Goal: Task Accomplishment & Management: Manage account settings

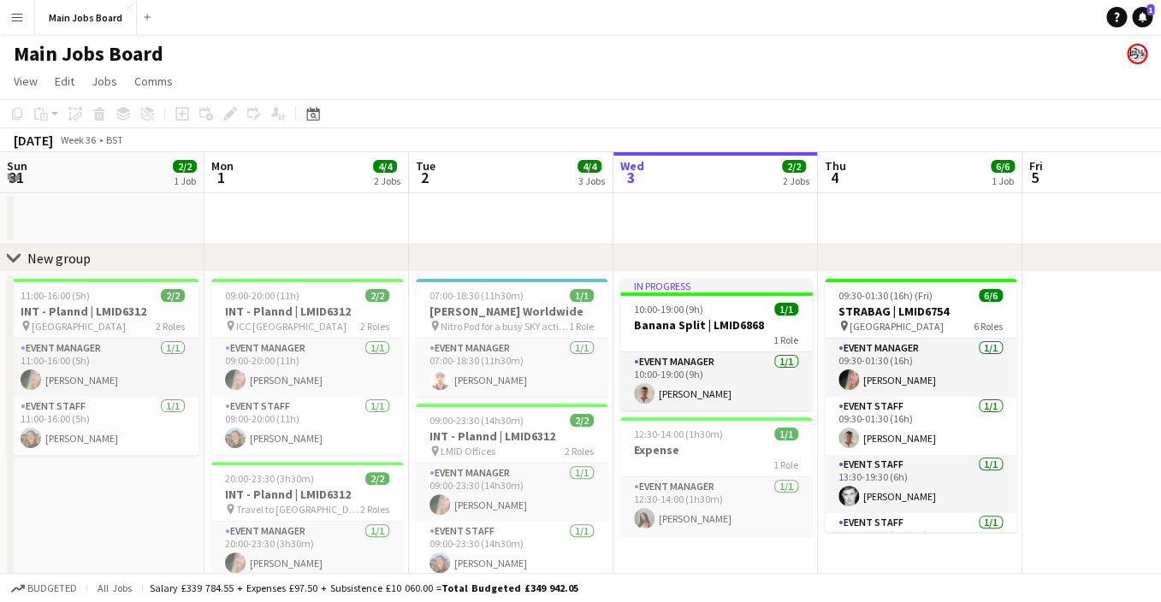
scroll to position [0, 409]
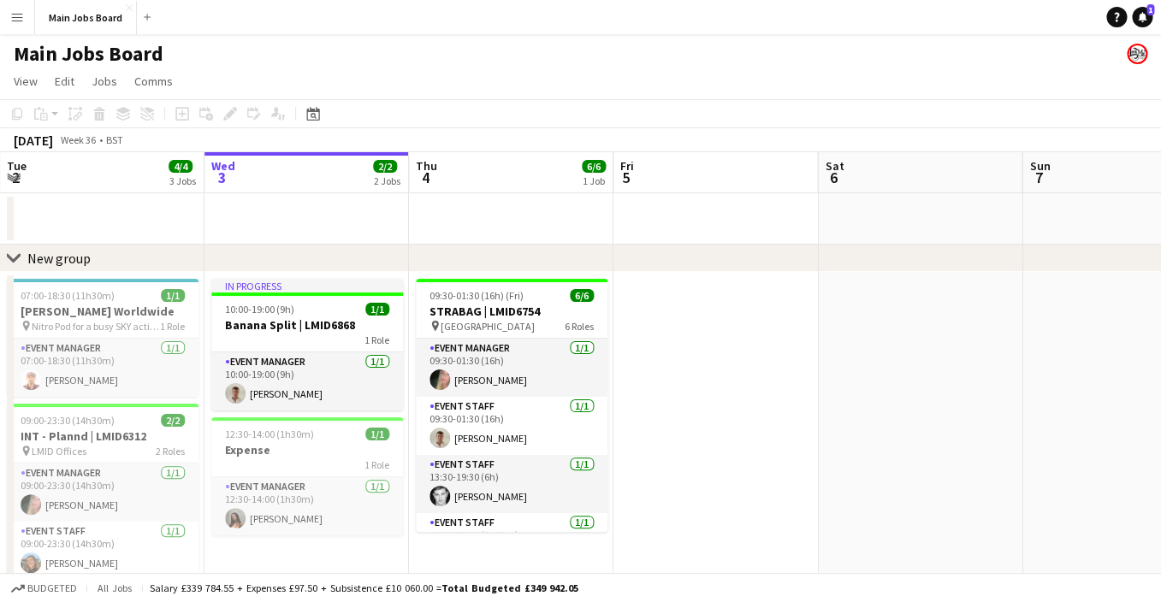
click at [18, 12] on app-icon "Menu" at bounding box center [17, 17] width 14 height 14
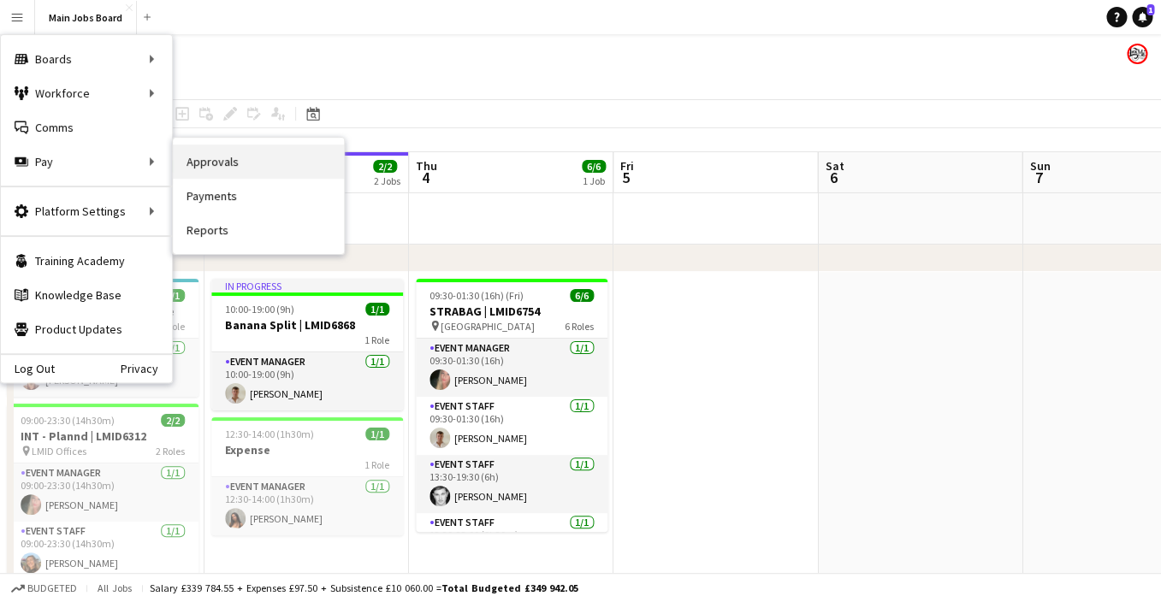
click at [216, 157] on link "Approvals" at bounding box center [258, 162] width 171 height 34
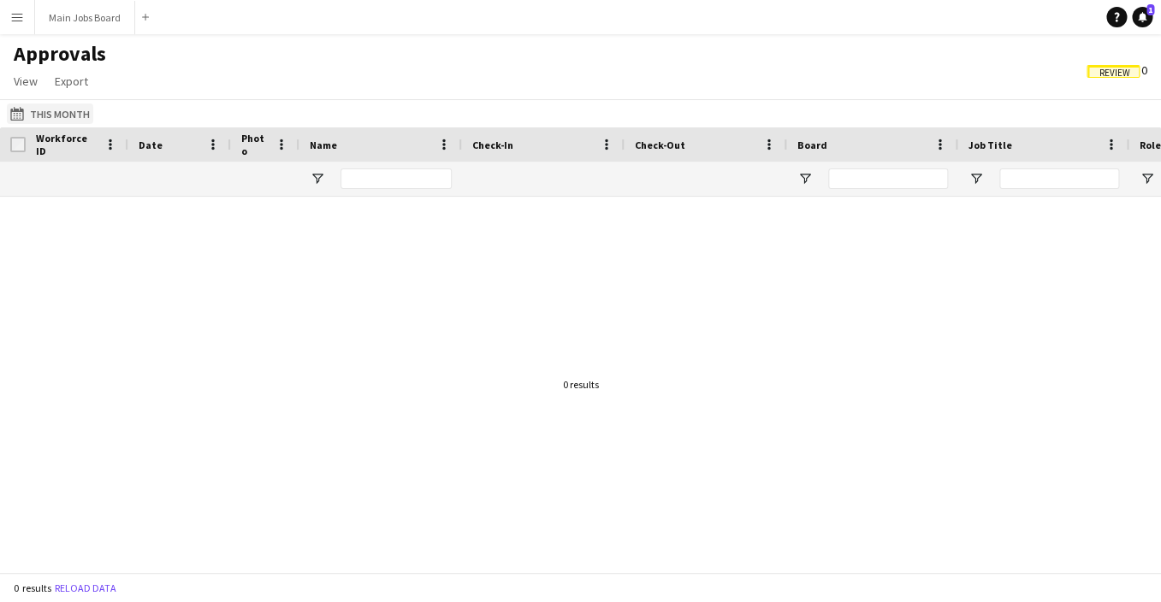
click at [59, 113] on button "This Month This Month" at bounding box center [50, 113] width 86 height 21
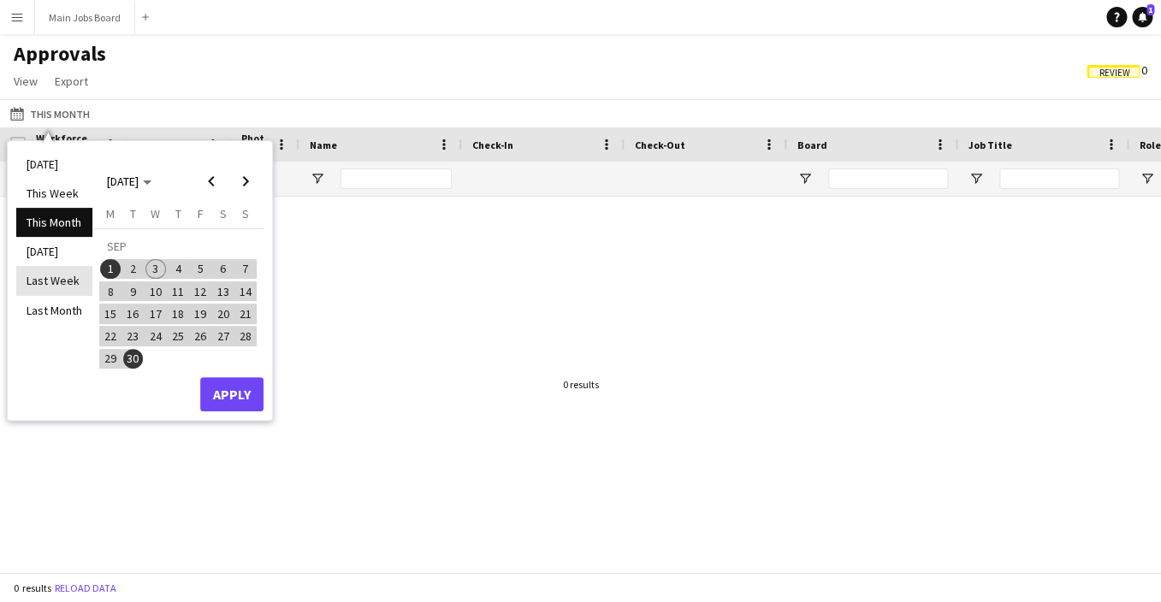
click at [53, 286] on li "Last Week" at bounding box center [54, 280] width 76 height 29
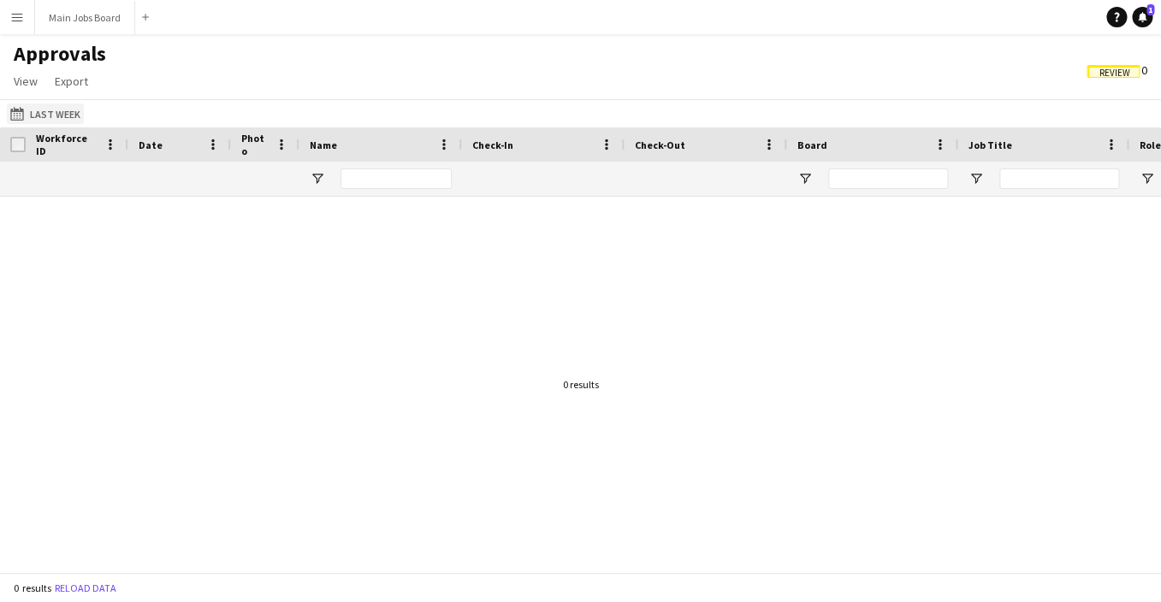
click at [44, 111] on button "This Month Last Week" at bounding box center [45, 113] width 77 height 21
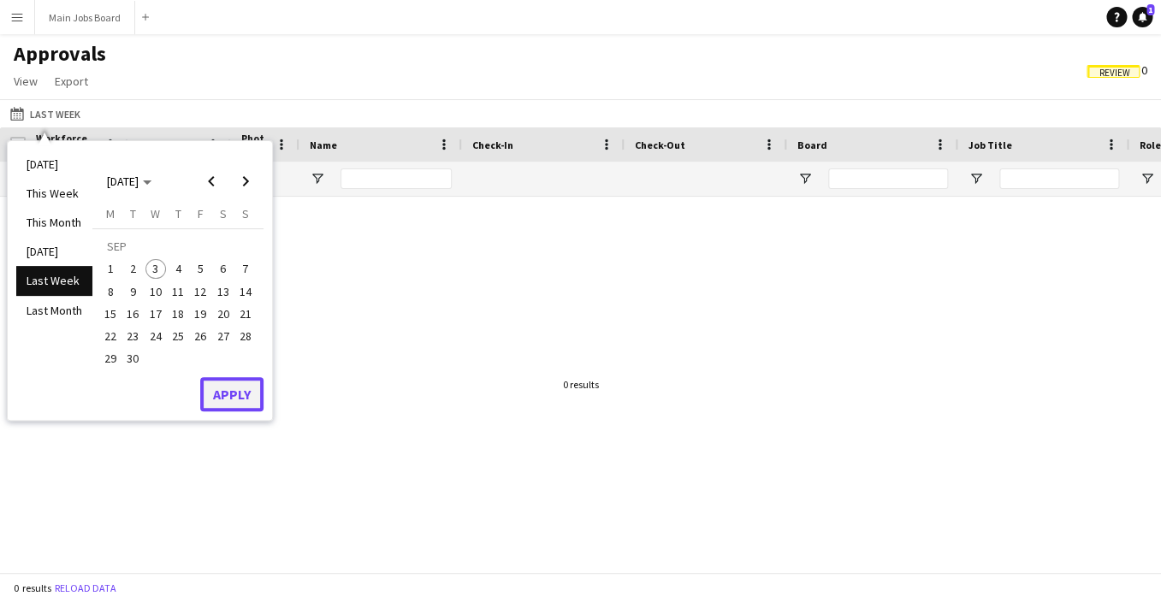
click at [226, 399] on button "Apply" at bounding box center [231, 394] width 63 height 34
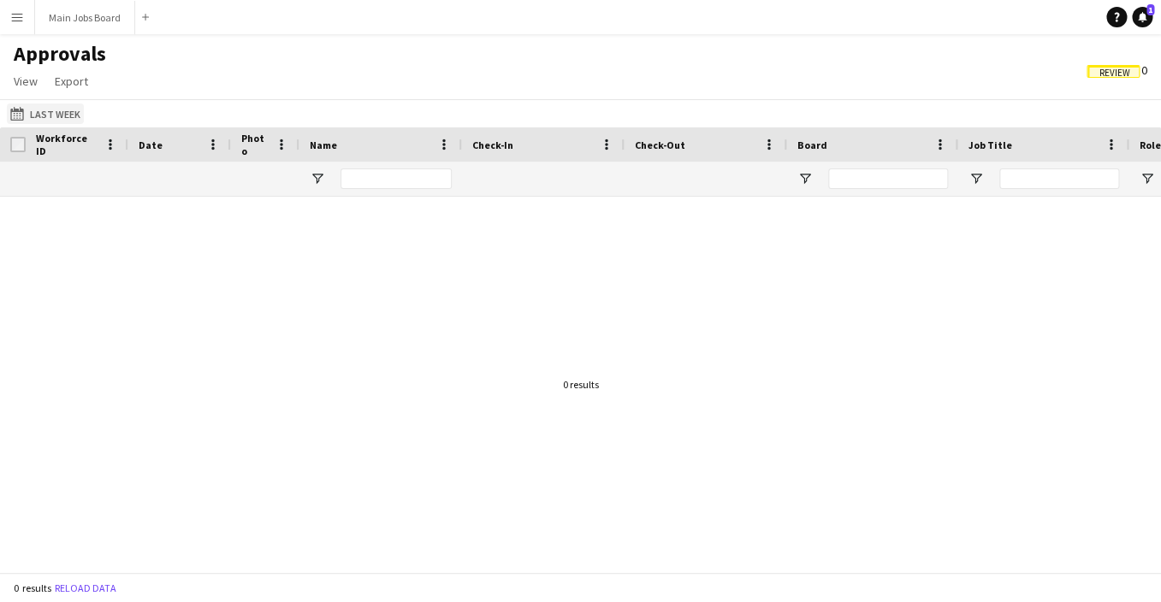
click at [59, 114] on button "This Month Last Week" at bounding box center [45, 113] width 77 height 21
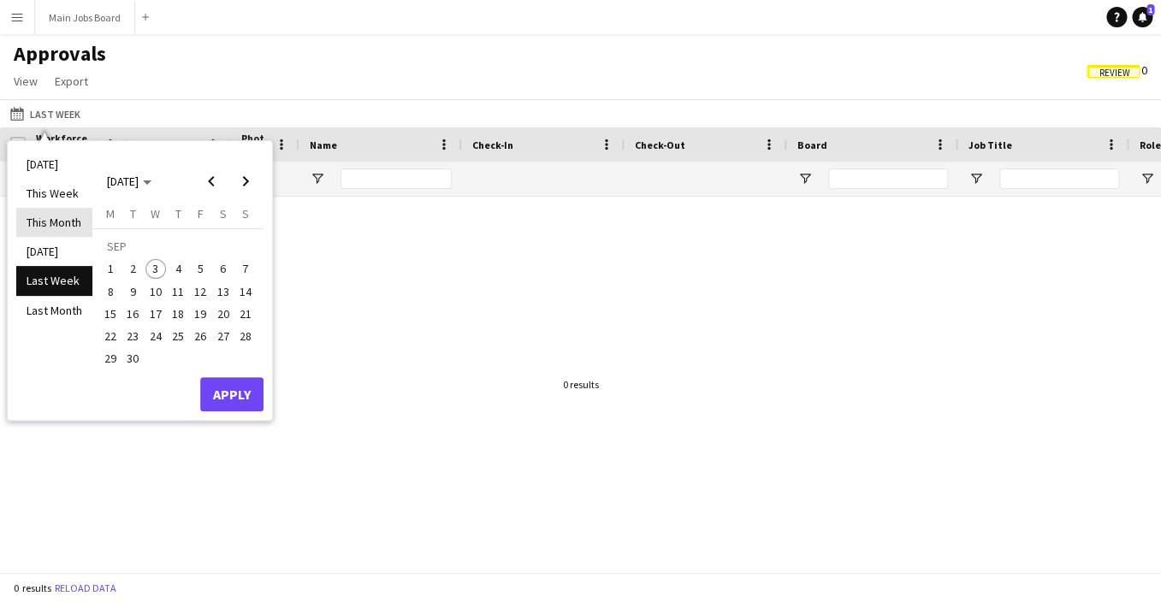
click at [59, 221] on li "This Month" at bounding box center [54, 222] width 76 height 29
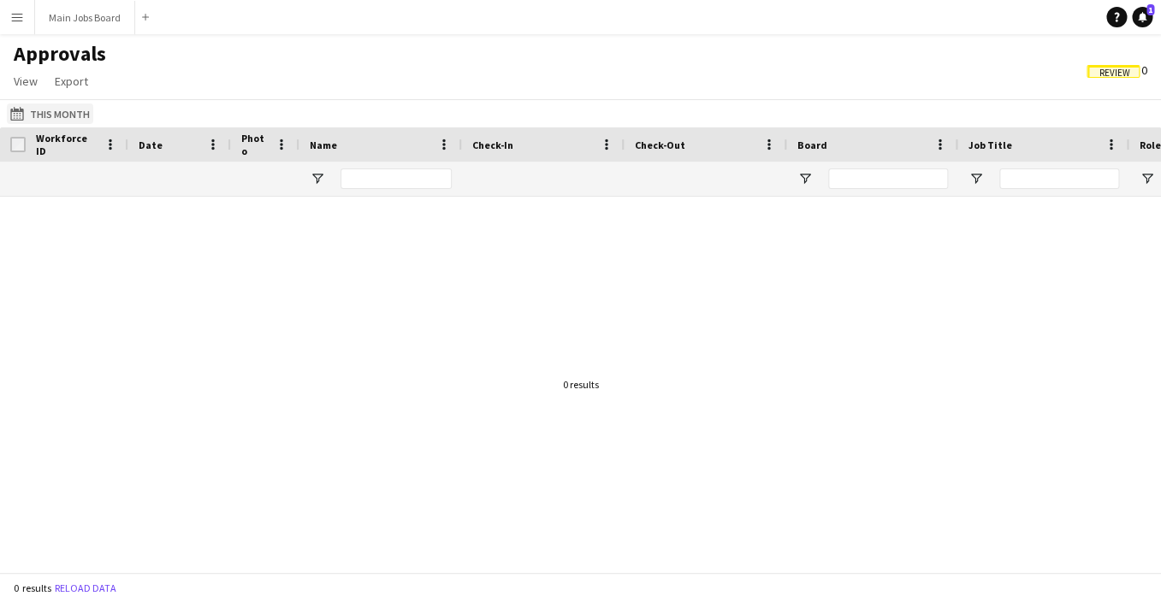
click at [62, 109] on button "This Month This Month" at bounding box center [50, 113] width 86 height 21
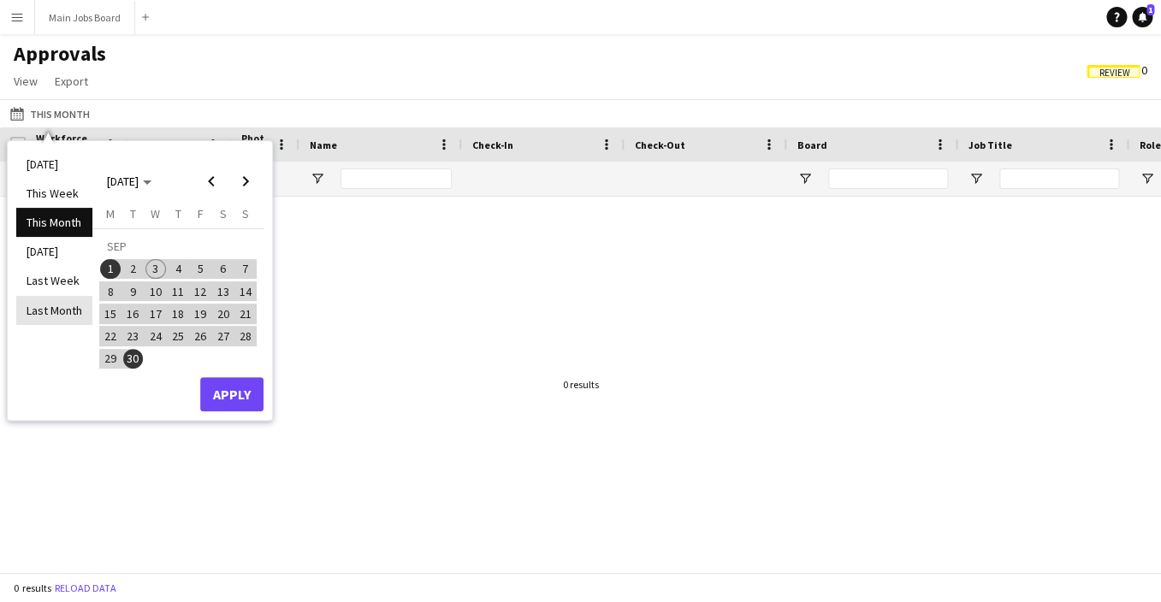
click at [56, 304] on li "Last Month" at bounding box center [54, 310] width 76 height 29
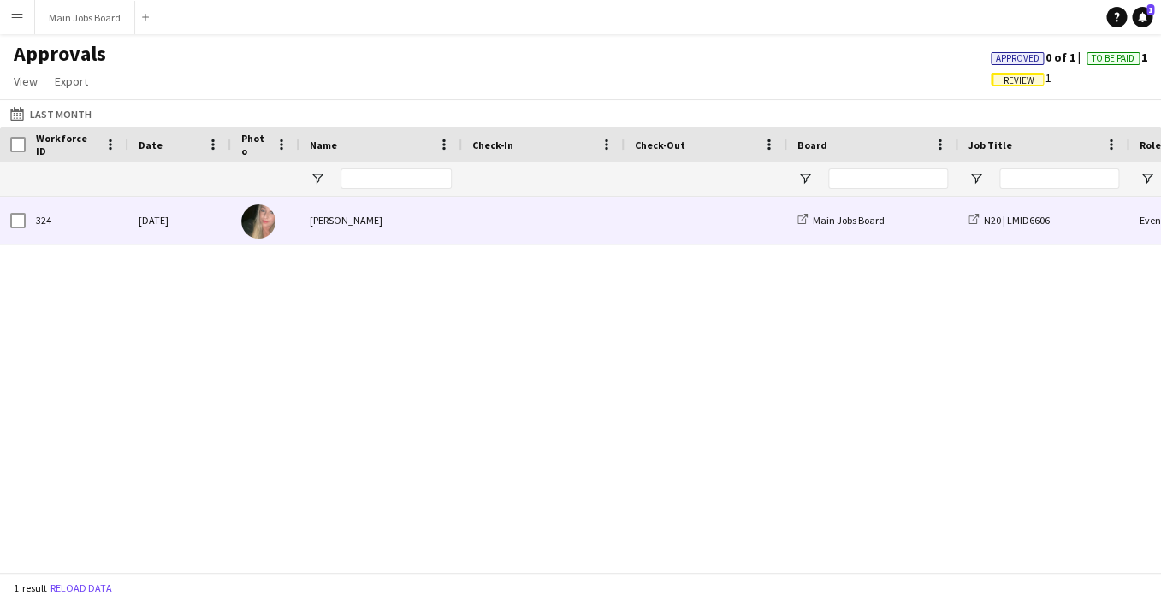
click at [340, 223] on div "[PERSON_NAME]" at bounding box center [380, 220] width 163 height 47
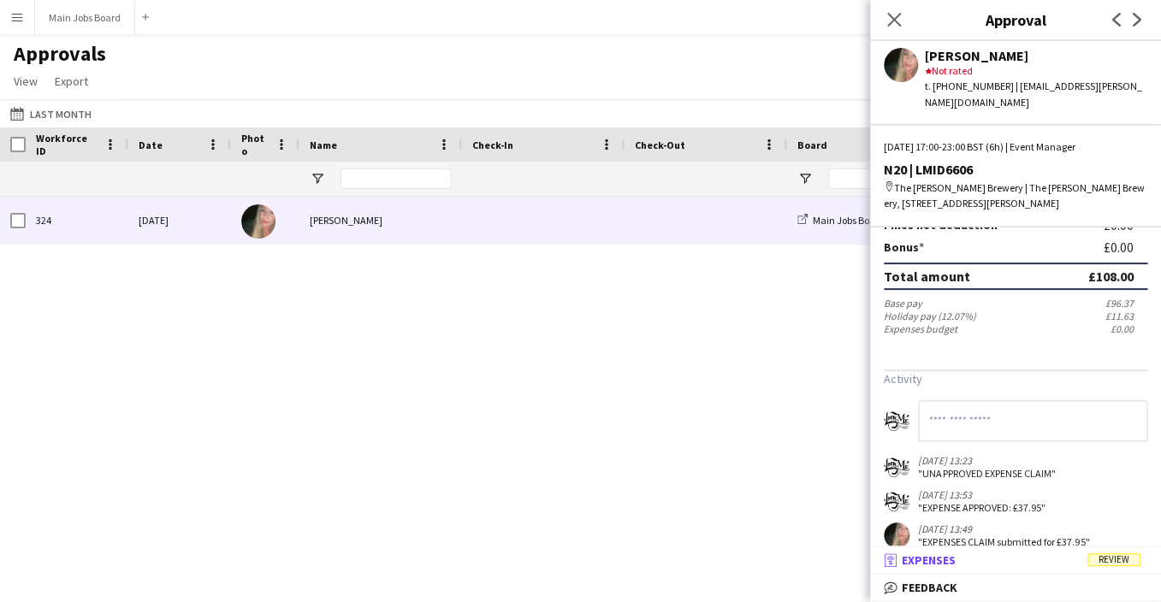
click at [958, 569] on mat-expansion-panel-header "receipt Expenses Review" at bounding box center [1015, 560] width 291 height 26
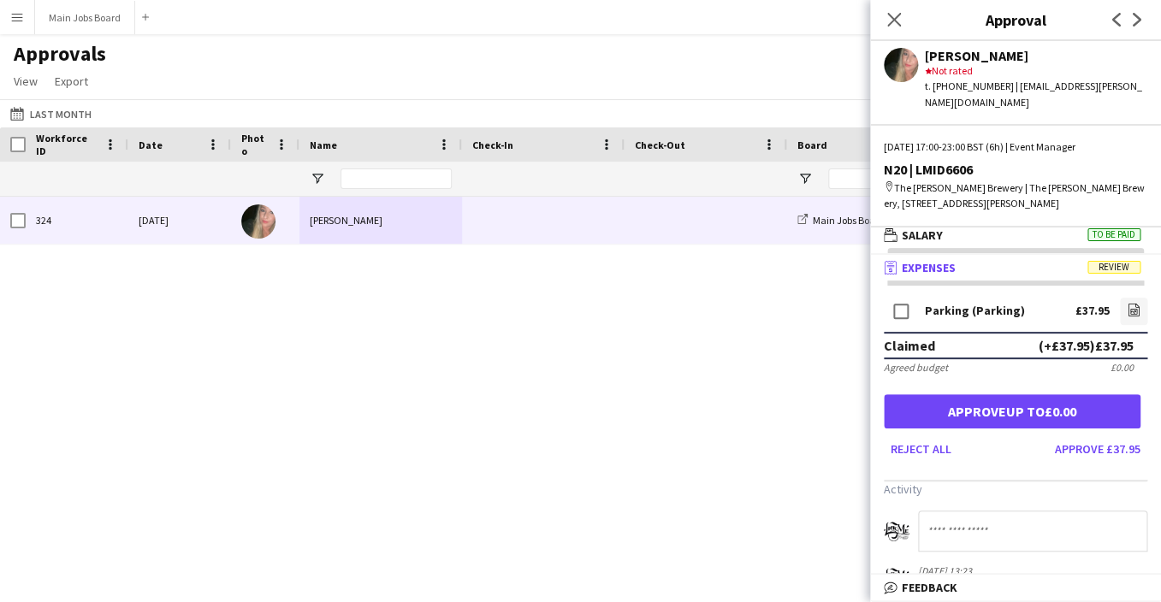
scroll to position [5, 0]
click at [931, 436] on button "Reject all" at bounding box center [921, 448] width 74 height 27
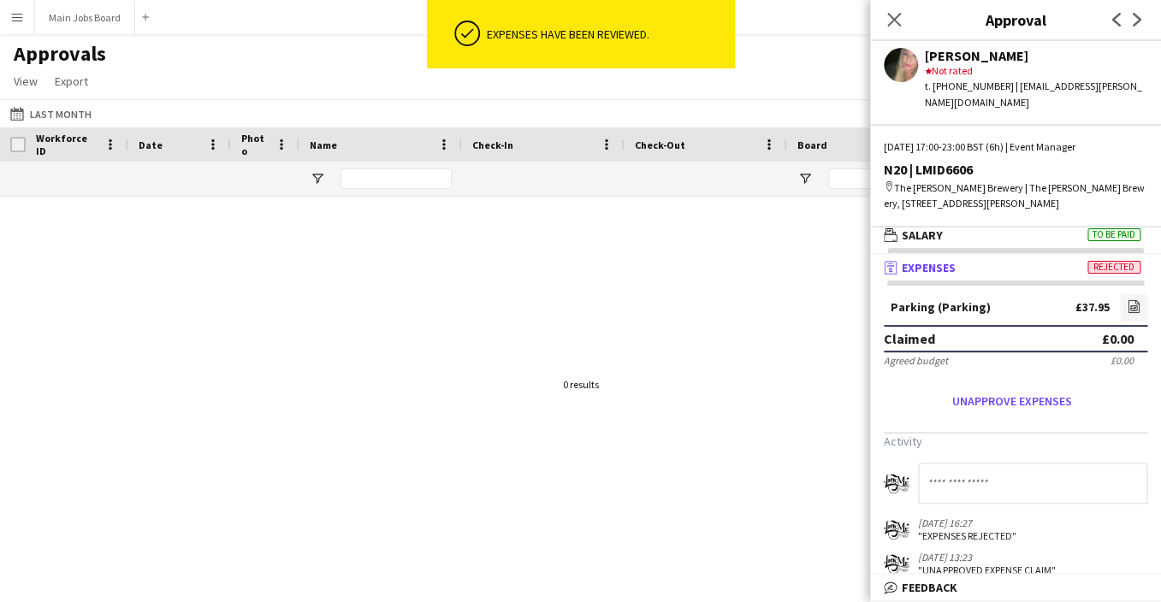
click at [1023, 260] on mat-panel-title "receipt Expenses Rejected" at bounding box center [1012, 267] width 284 height 15
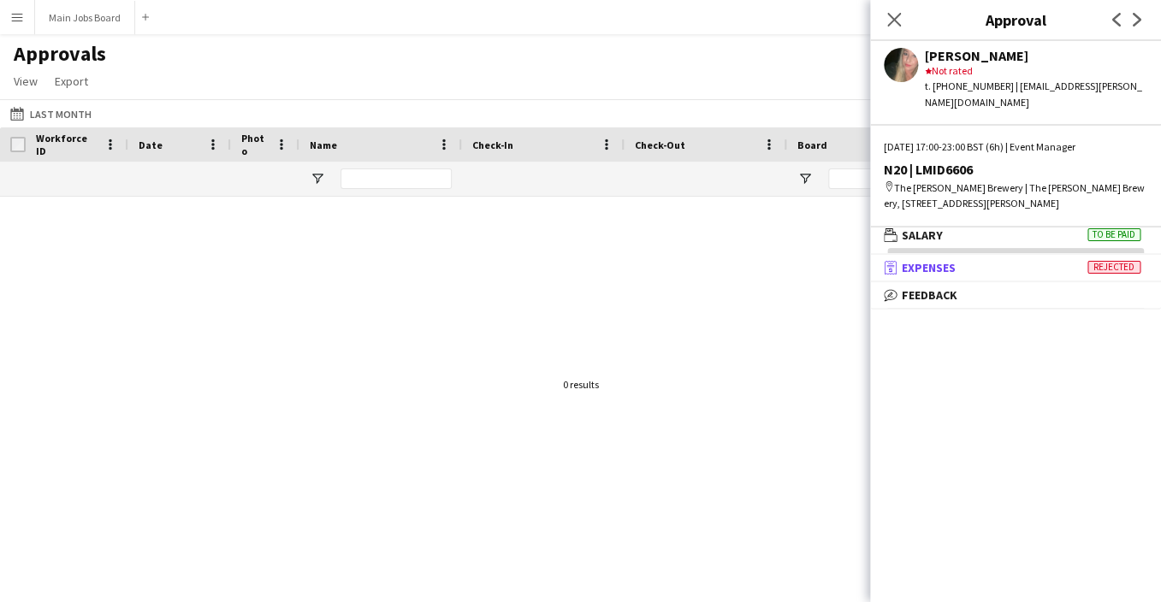
click at [1023, 260] on mat-panel-title "receipt Expenses Rejected" at bounding box center [1012, 267] width 284 height 15
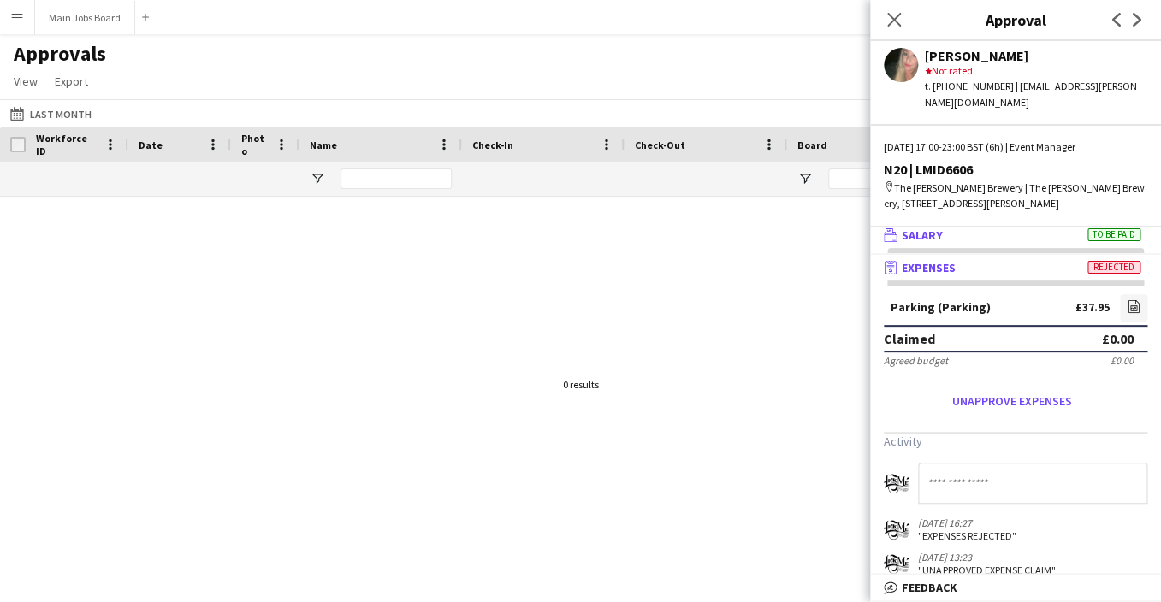
click at [1017, 228] on mat-expansion-panel-header "wallet Salary To be paid" at bounding box center [1015, 235] width 291 height 26
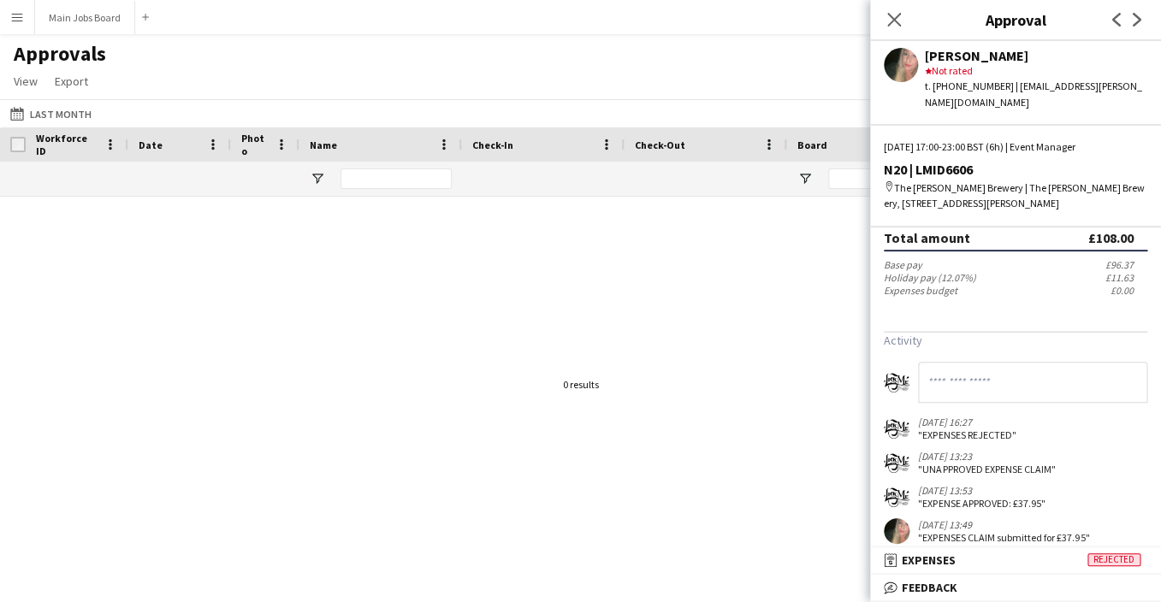
scroll to position [322, 0]
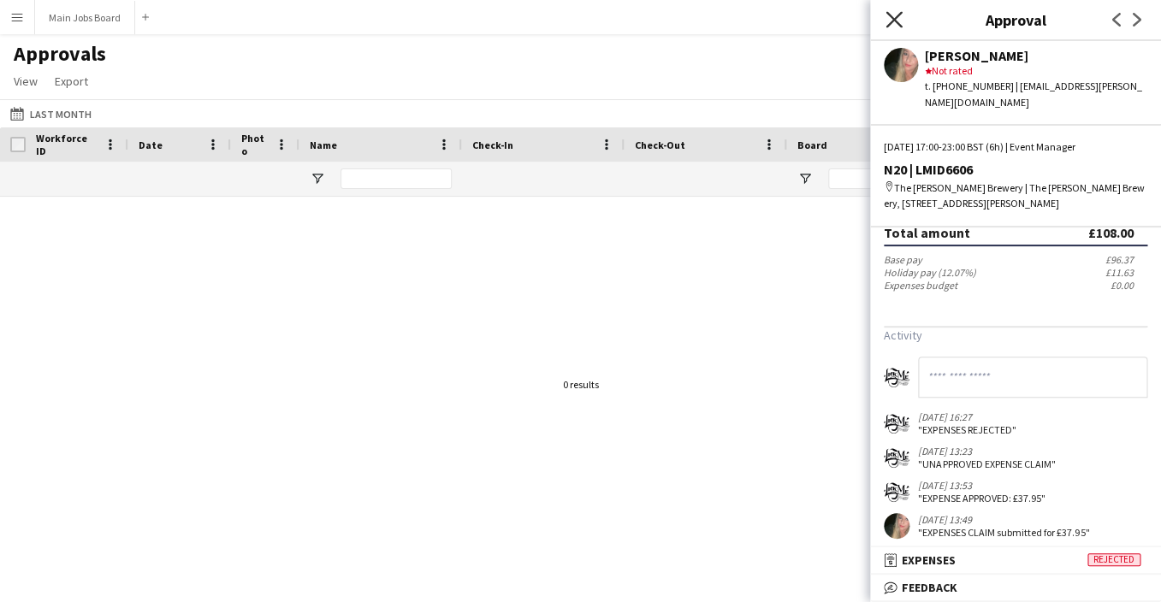
click at [897, 27] on icon "Close pop-in" at bounding box center [893, 19] width 16 height 16
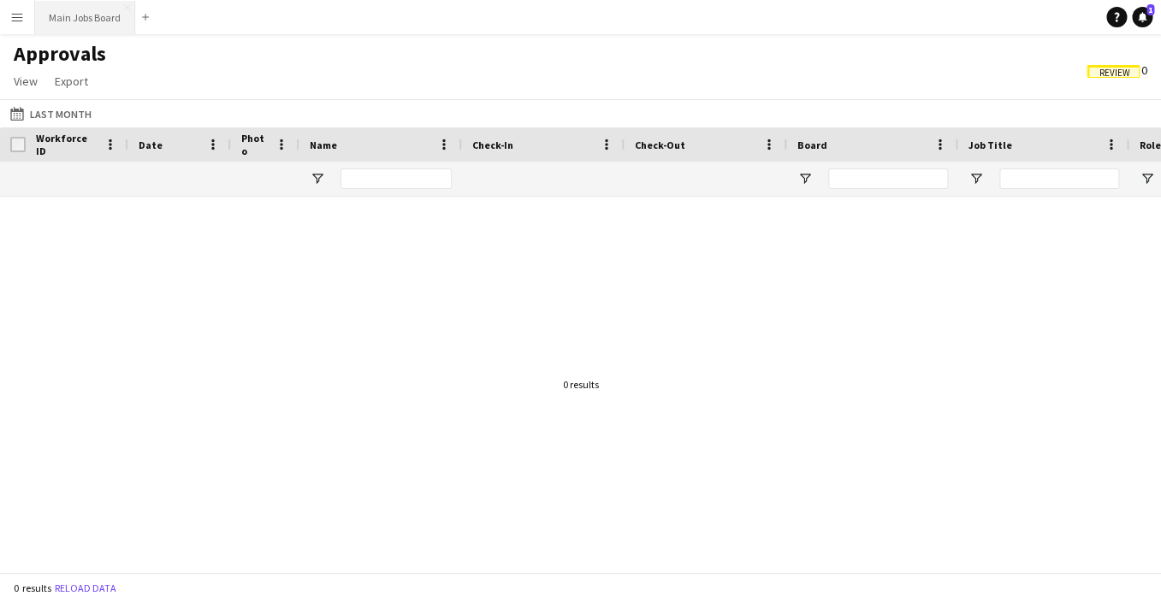
click at [96, 27] on button "Main Jobs Board Close" at bounding box center [85, 17] width 100 height 33
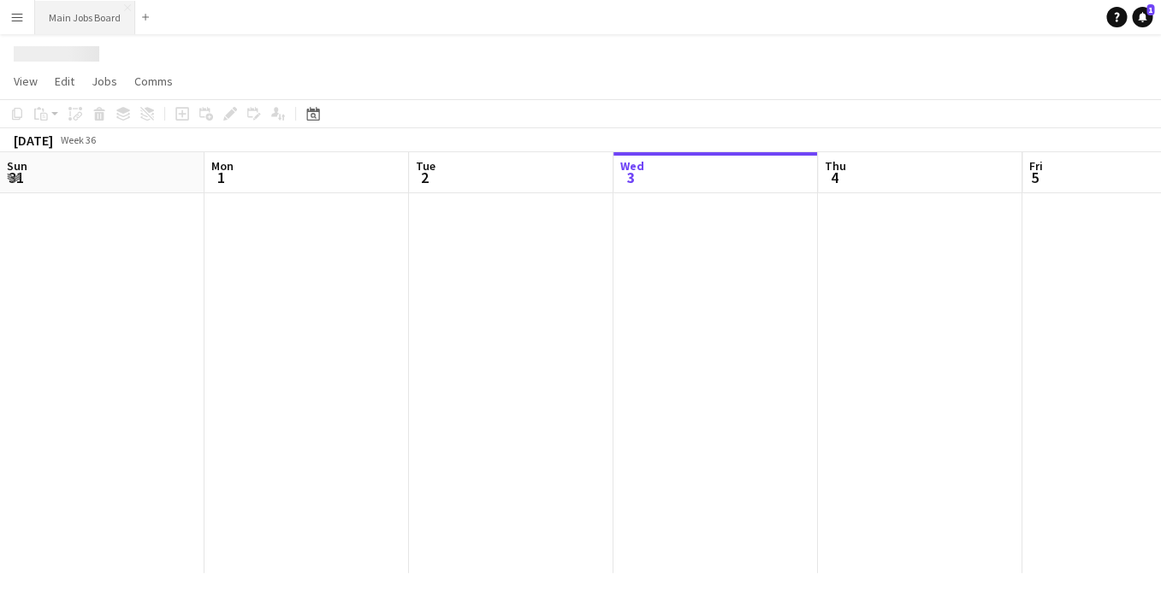
scroll to position [0, 409]
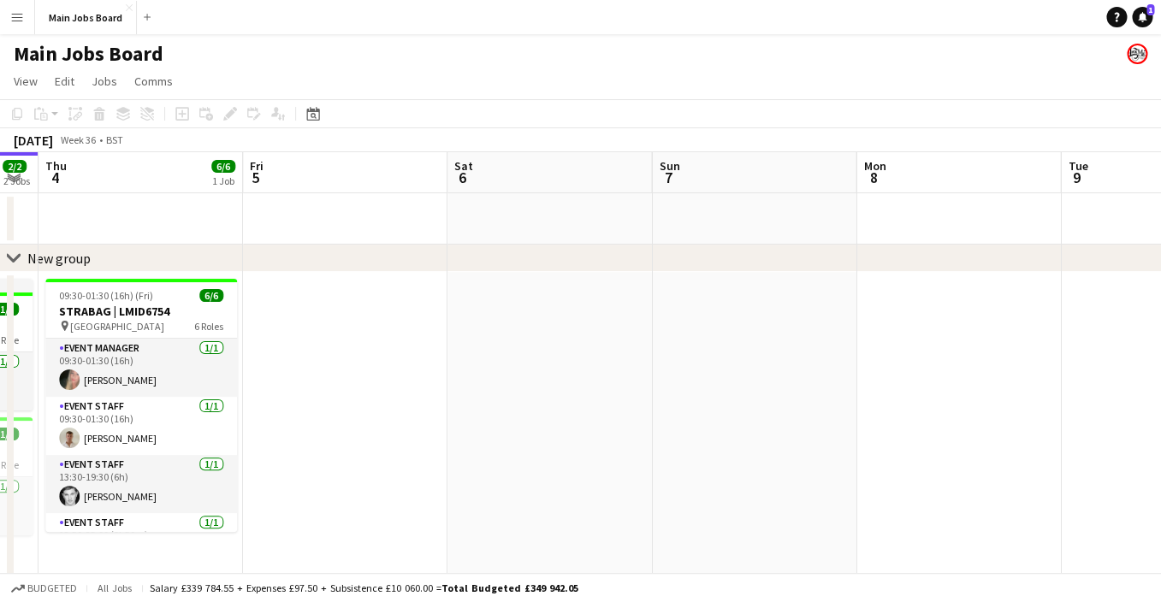
drag, startPoint x: 882, startPoint y: 362, endPoint x: 511, endPoint y: 369, distance: 370.4
click at [511, 369] on app-calendar-viewport "Mon 1 4/4 2 Jobs Tue 2 4/4 3 Jobs Wed 3 2/2 2 Jobs Thu 4 6/6 1 Job Fri 5 Sat 6 …" at bounding box center [580, 455] width 1161 height 606
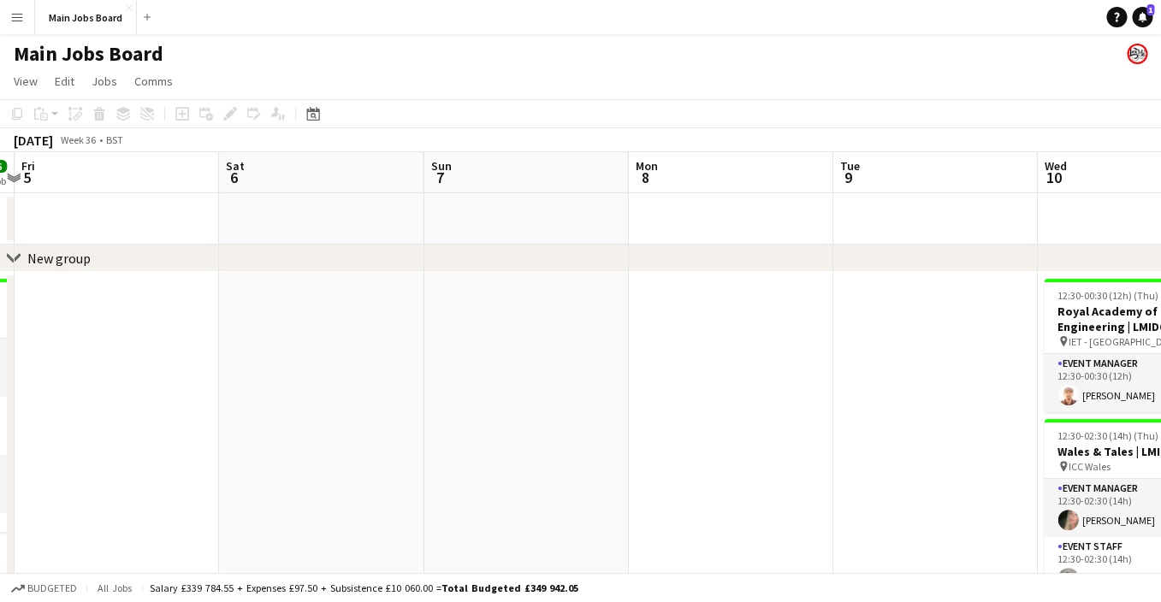
drag, startPoint x: 978, startPoint y: 377, endPoint x: 479, endPoint y: 377, distance: 499.5
click at [488, 377] on app-calendar-viewport "Mon 1 4/4 2 Jobs Tue 2 4/4 3 Jobs Wed 3 2/2 2 Jobs Thu 4 6/6 1 Job Fri 5 Sat 6 …" at bounding box center [580, 455] width 1161 height 606
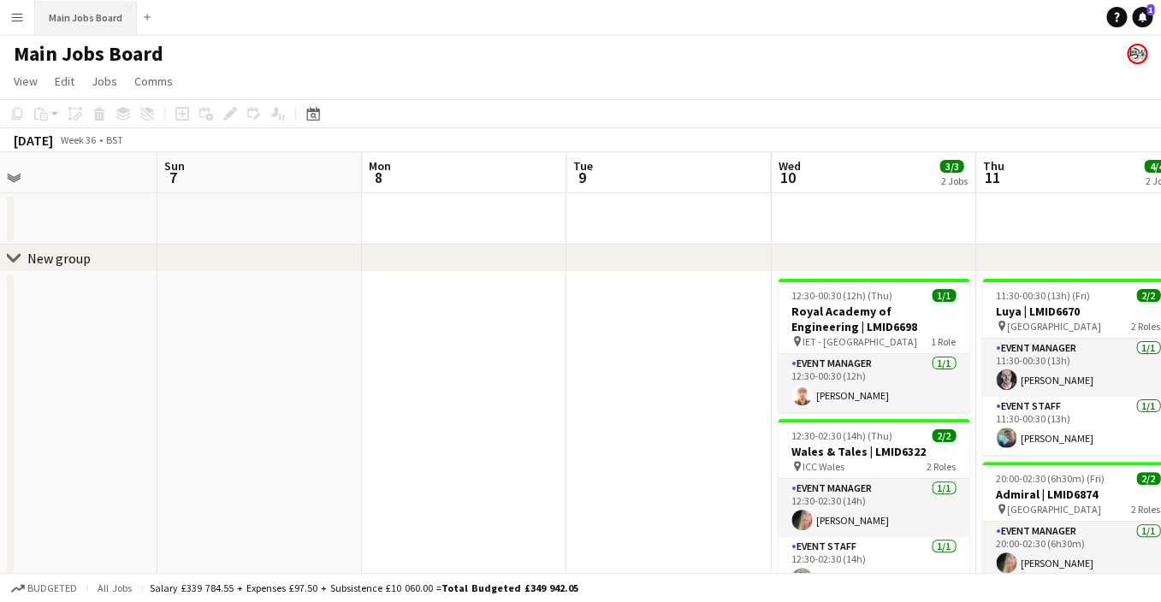
click at [121, 22] on button "Main Jobs Board Close" at bounding box center [86, 17] width 102 height 33
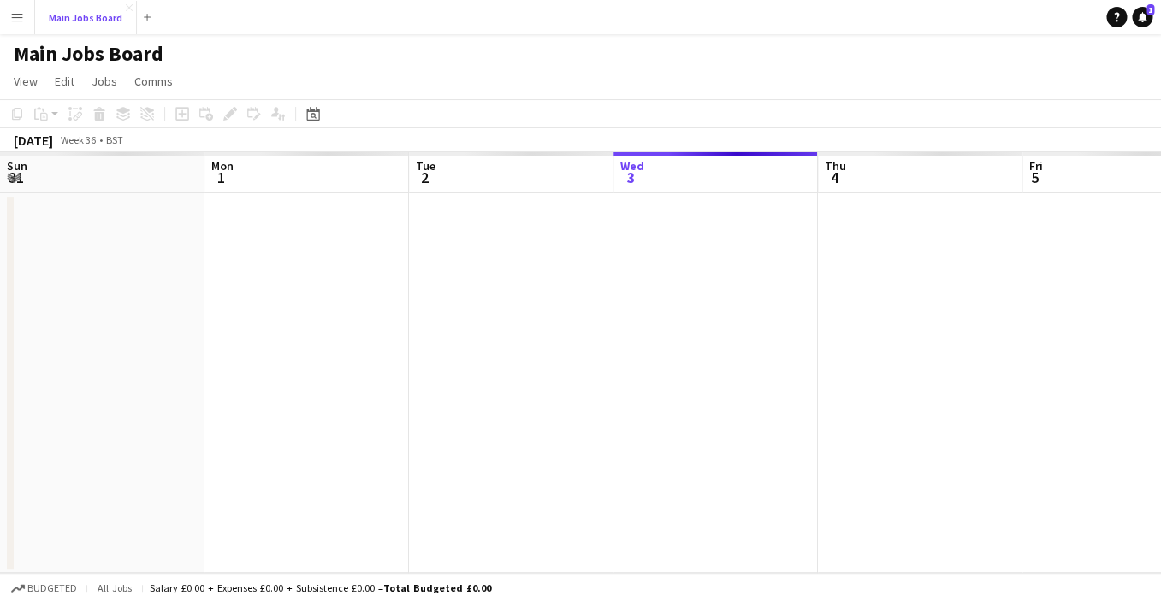
scroll to position [0, 409]
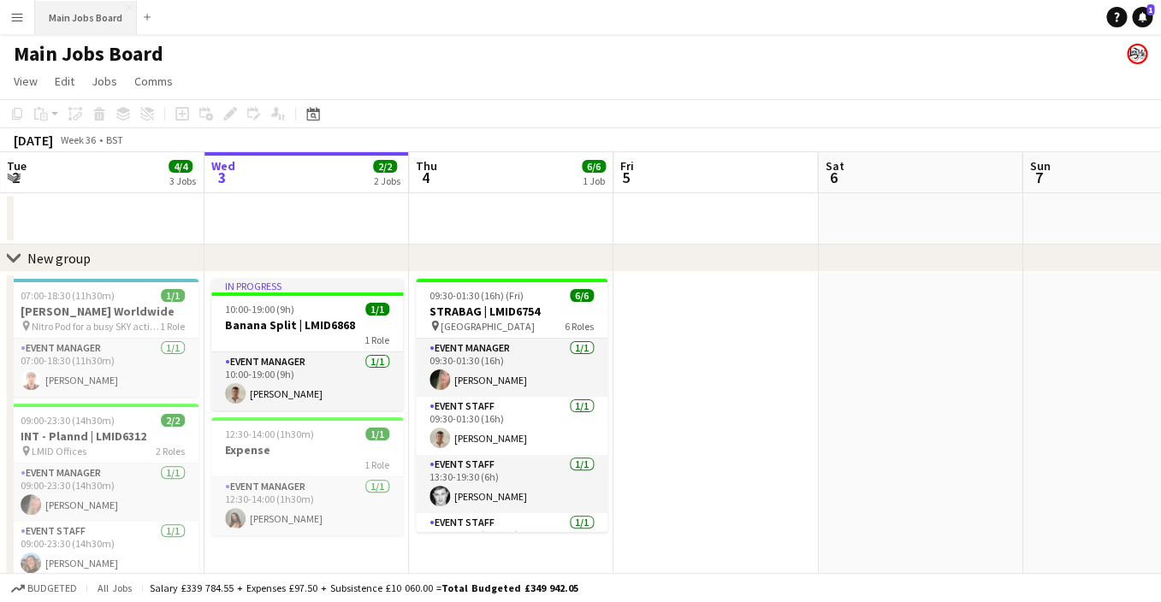
click at [103, 22] on button "Main Jobs Board Close" at bounding box center [86, 17] width 102 height 33
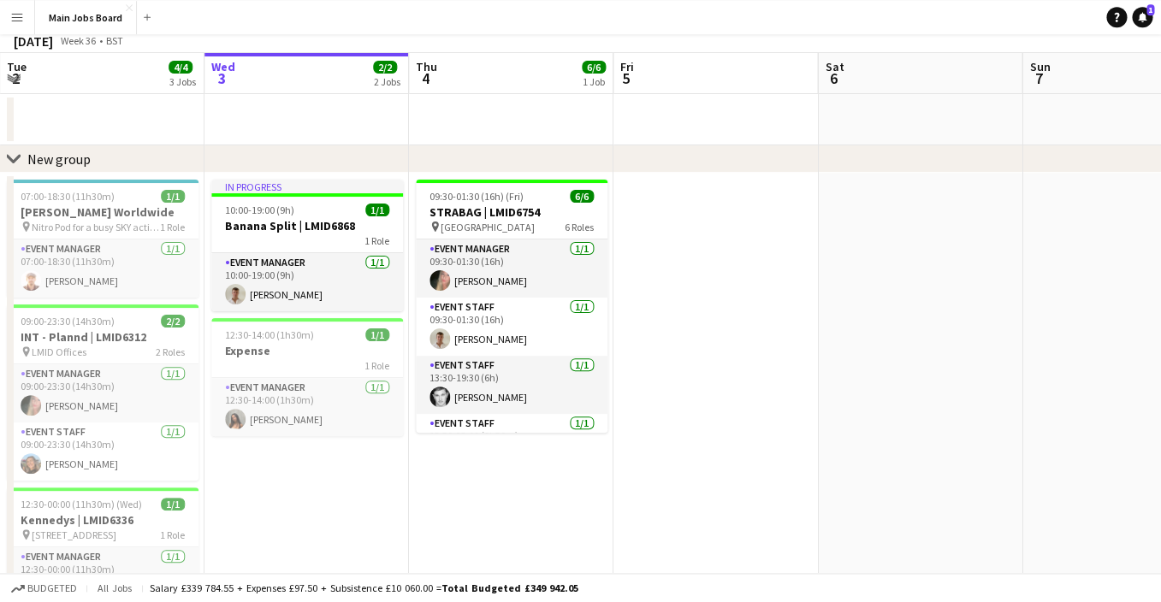
scroll to position [0, 0]
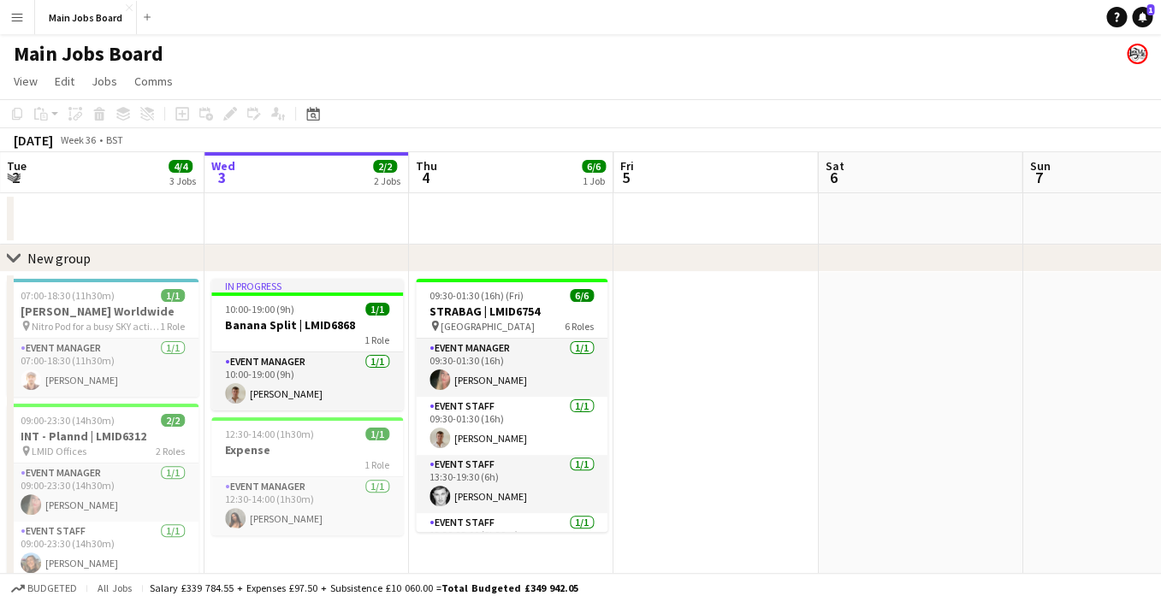
click at [17, 15] on app-icon "Menu" at bounding box center [17, 17] width 14 height 14
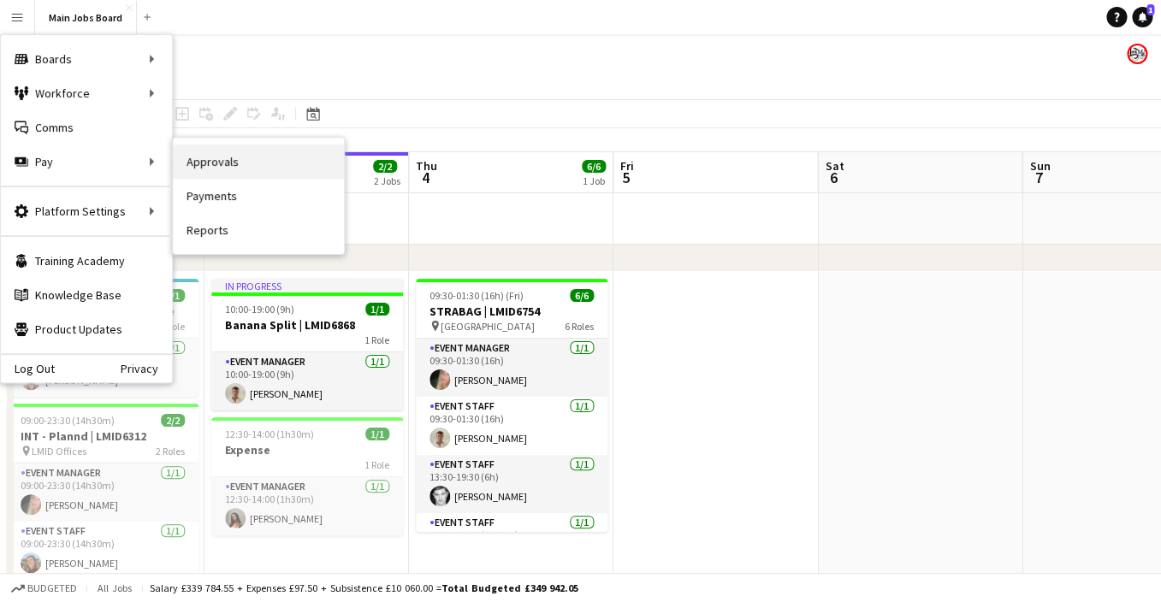
click at [251, 163] on link "Approvals" at bounding box center [258, 162] width 171 height 34
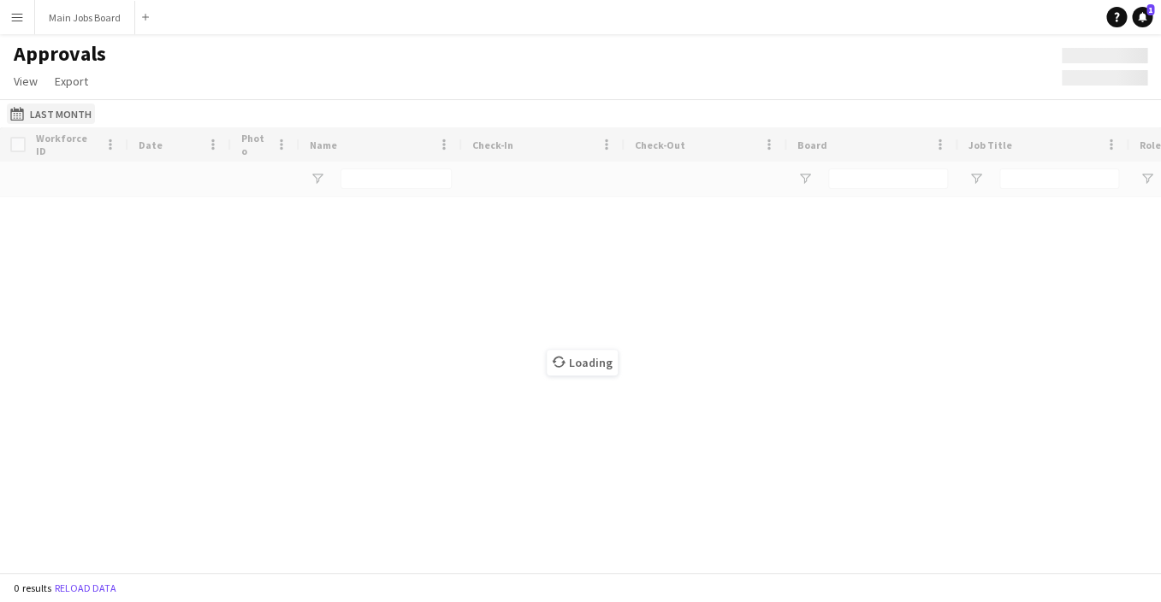
click at [73, 116] on button "Last Month Last Month" at bounding box center [51, 113] width 88 height 21
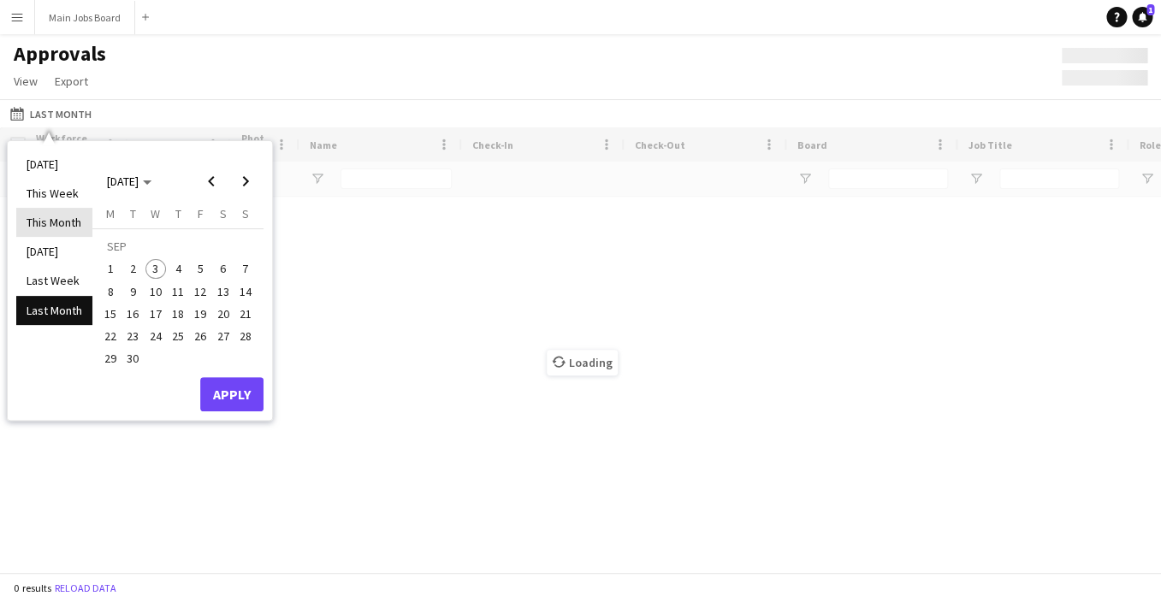
click at [56, 220] on li "This Month" at bounding box center [54, 222] width 76 height 29
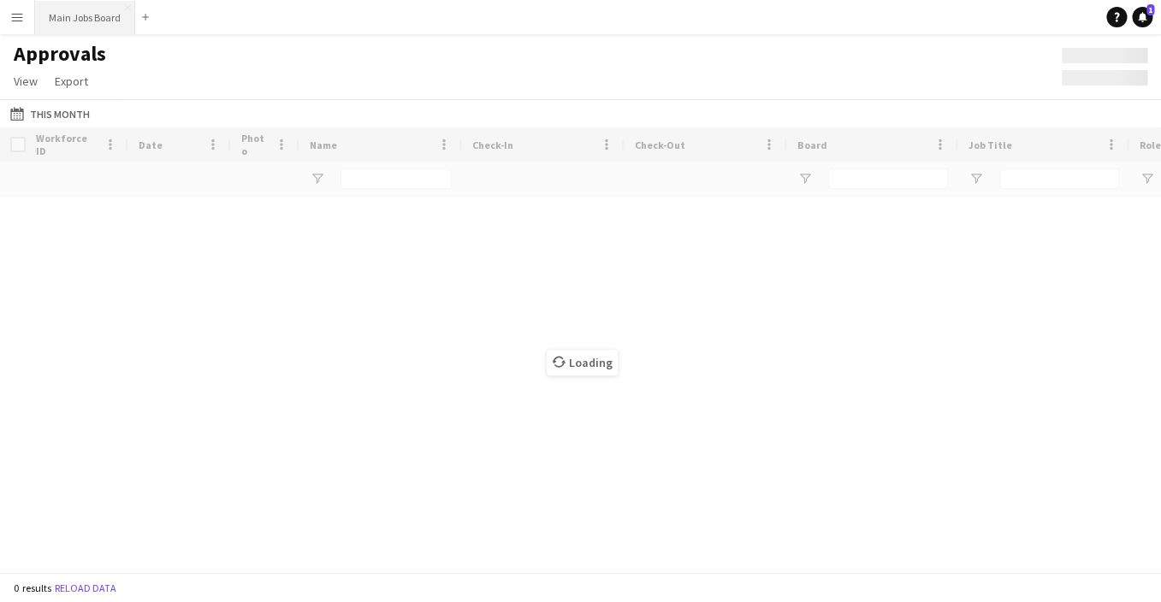
click at [95, 11] on button "Main Jobs Board Close" at bounding box center [85, 17] width 100 height 33
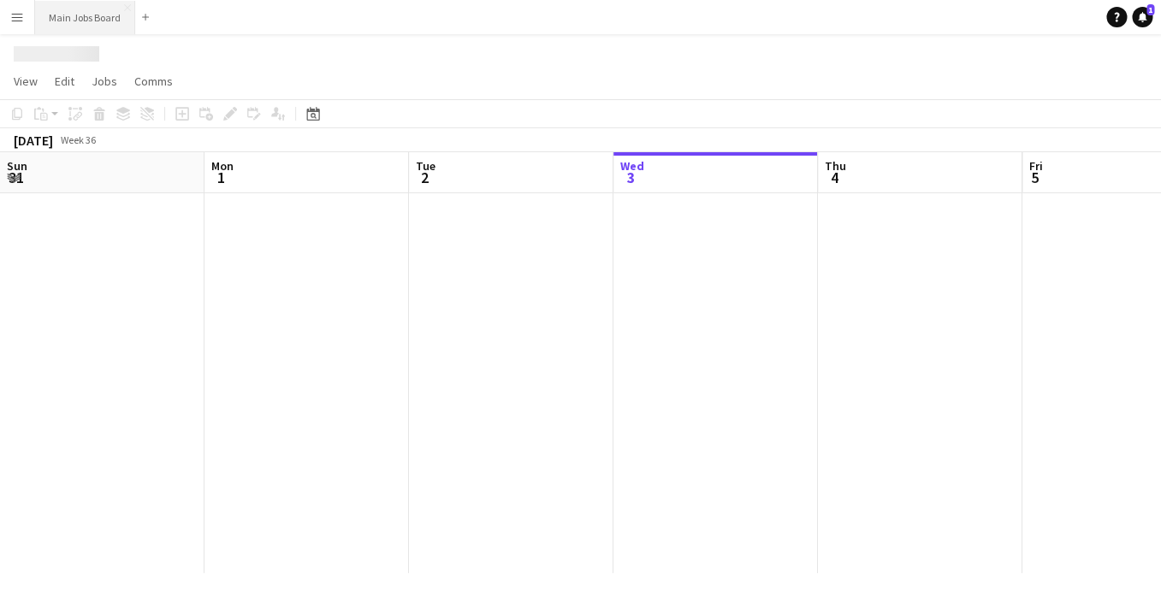
scroll to position [0, 409]
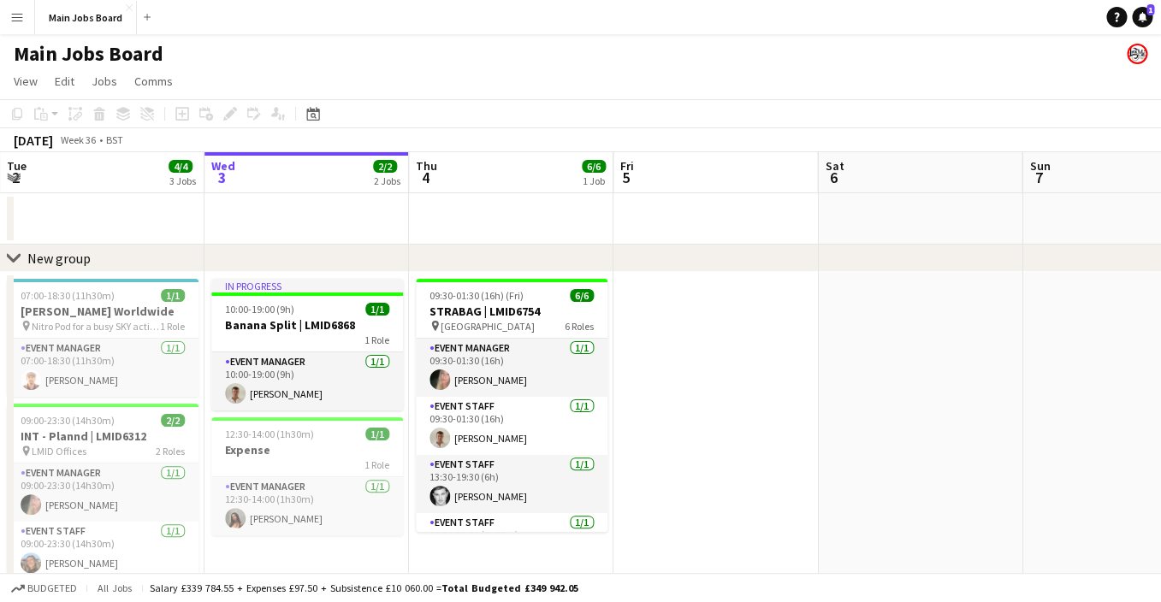
click at [25, 22] on button "Menu" at bounding box center [17, 17] width 34 height 34
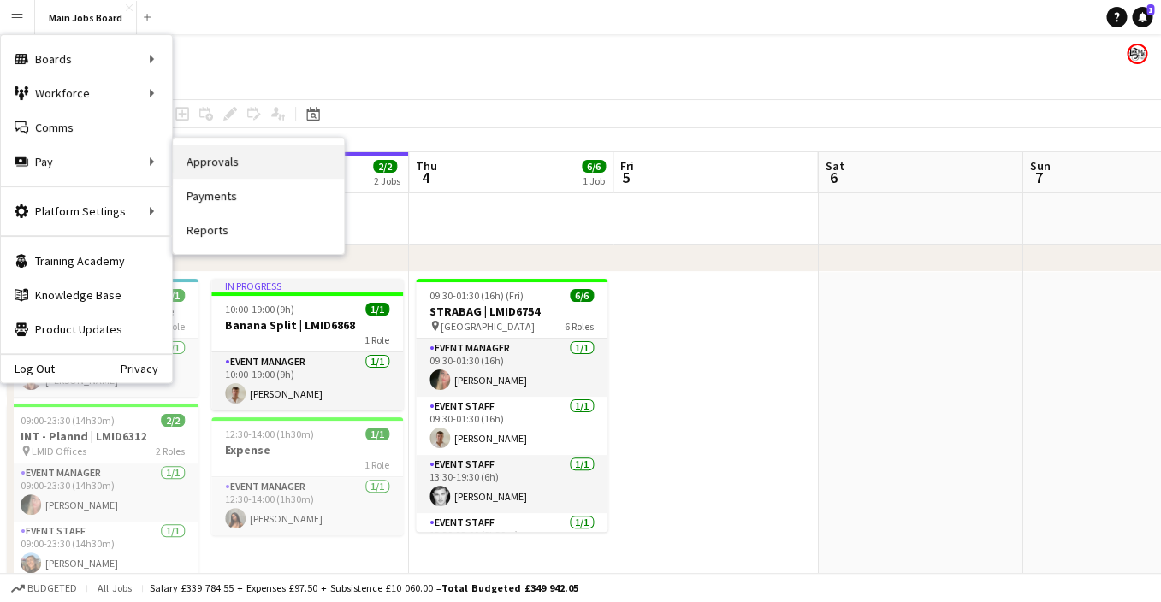
click at [196, 171] on link "Approvals" at bounding box center [258, 162] width 171 height 34
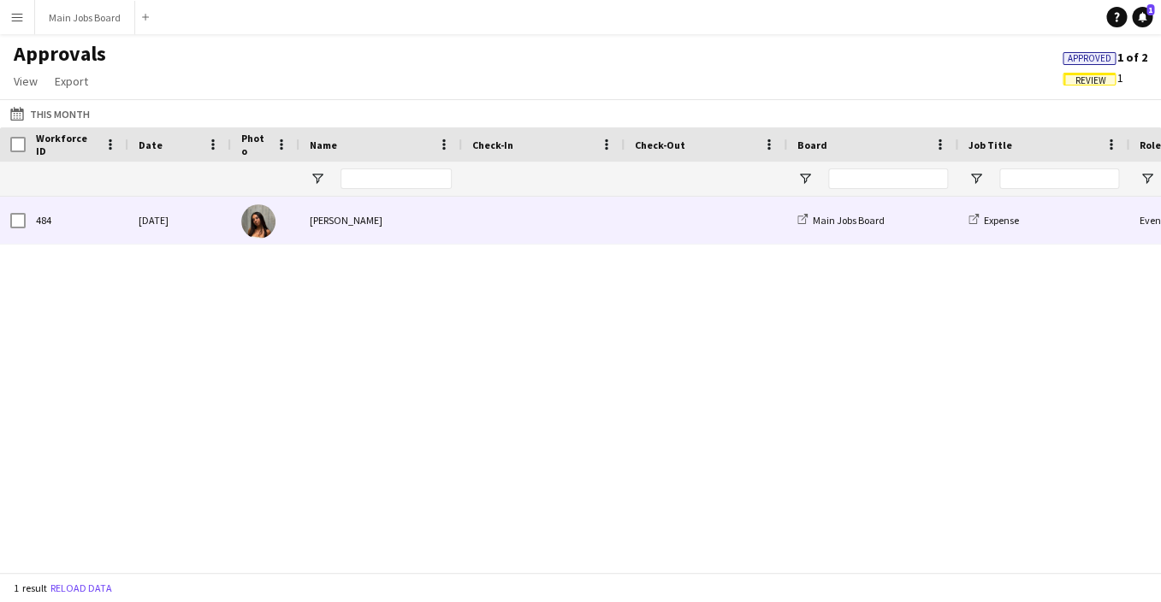
click at [143, 221] on div "[DATE]" at bounding box center [179, 220] width 103 height 47
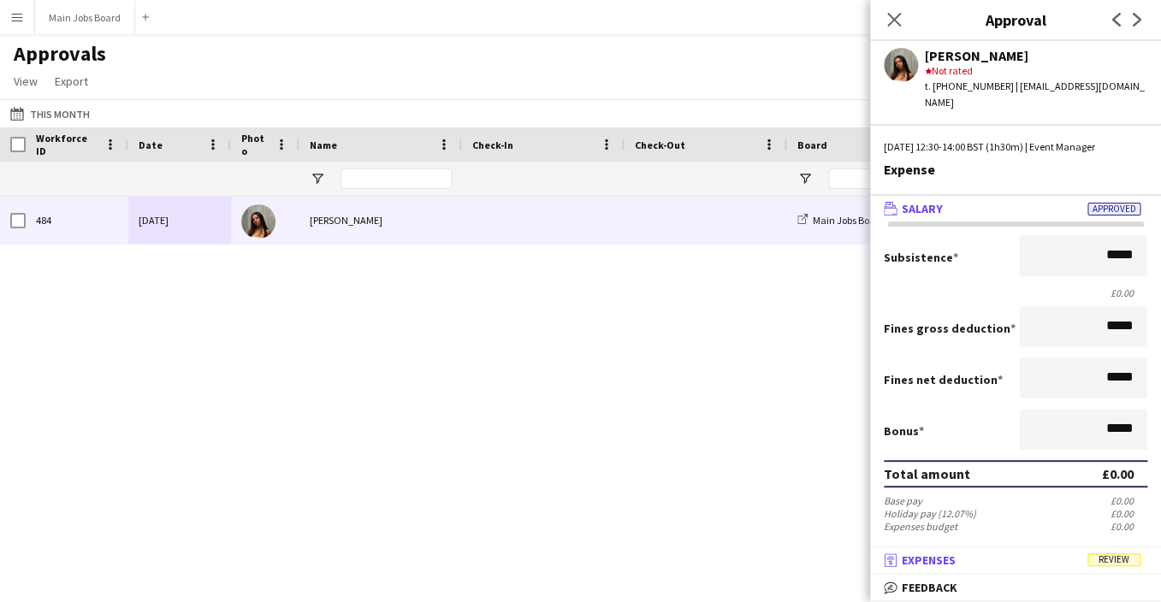
click at [1012, 549] on mat-expansion-panel-header "receipt Expenses Review" at bounding box center [1015, 560] width 291 height 26
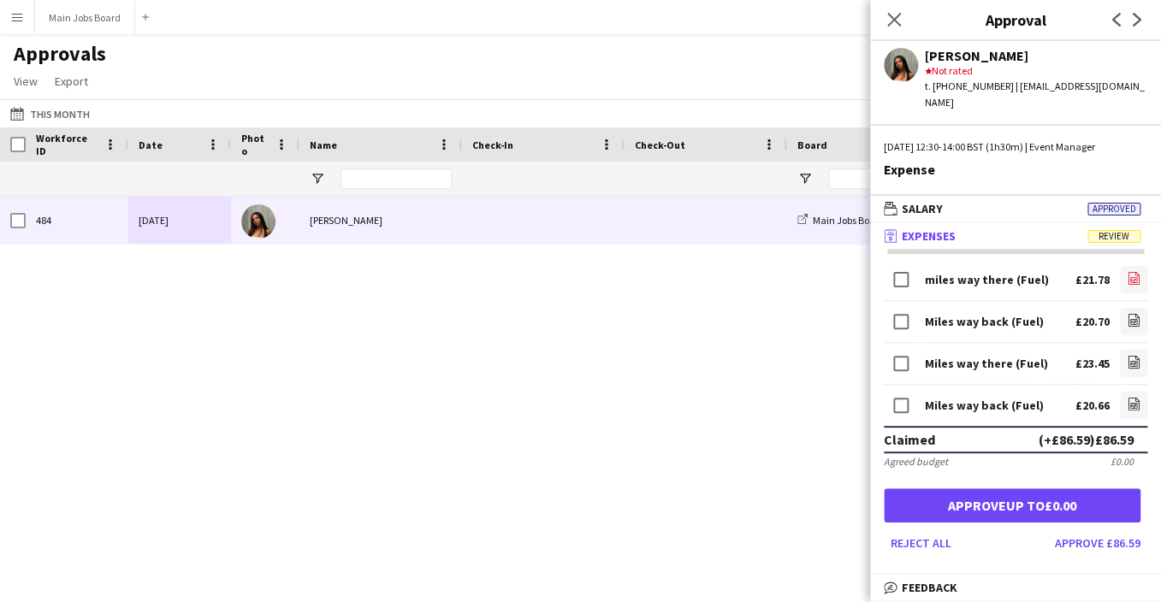
click at [1138, 271] on app-icon "file-image" at bounding box center [1133, 279] width 14 height 17
click at [1128, 314] on icon at bounding box center [1133, 320] width 11 height 13
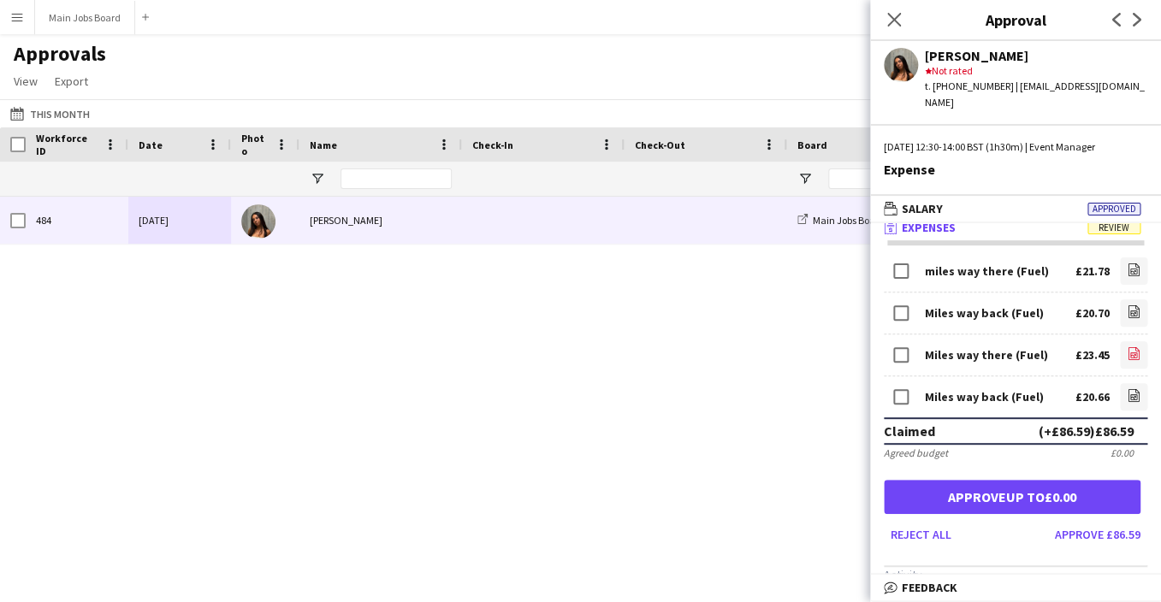
scroll to position [17, 0]
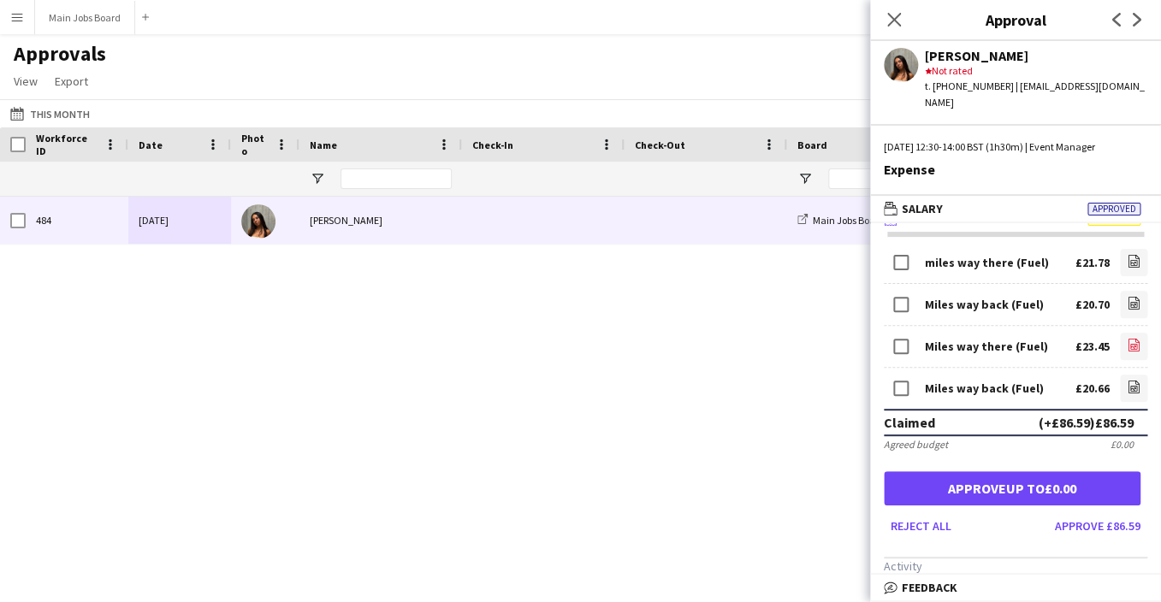
click at [1136, 338] on icon "file-image" at bounding box center [1133, 345] width 14 height 14
click at [1134, 380] on app-icon "file-image" at bounding box center [1133, 388] width 14 height 17
click at [1133, 254] on app-icon "file-image" at bounding box center [1133, 262] width 14 height 17
click at [1135, 296] on icon "file-image" at bounding box center [1133, 303] width 14 height 14
click at [1132, 338] on icon "file-image" at bounding box center [1133, 345] width 14 height 14
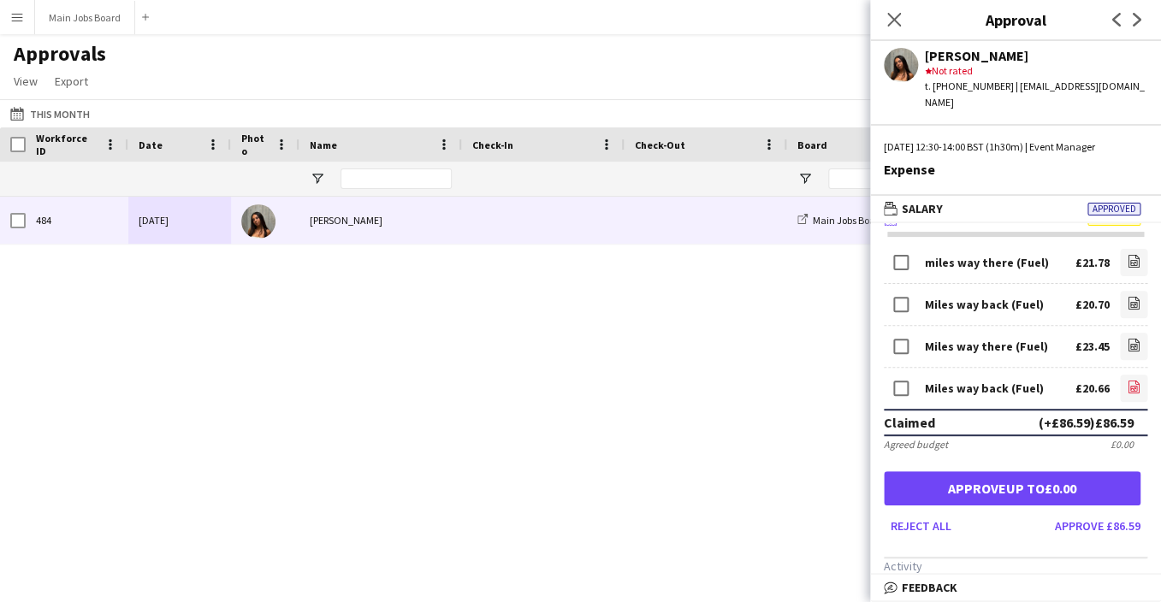
click at [1127, 380] on icon "file-image" at bounding box center [1133, 387] width 14 height 14
click at [1125, 515] on button "Approve £86.59" at bounding box center [1097, 525] width 99 height 27
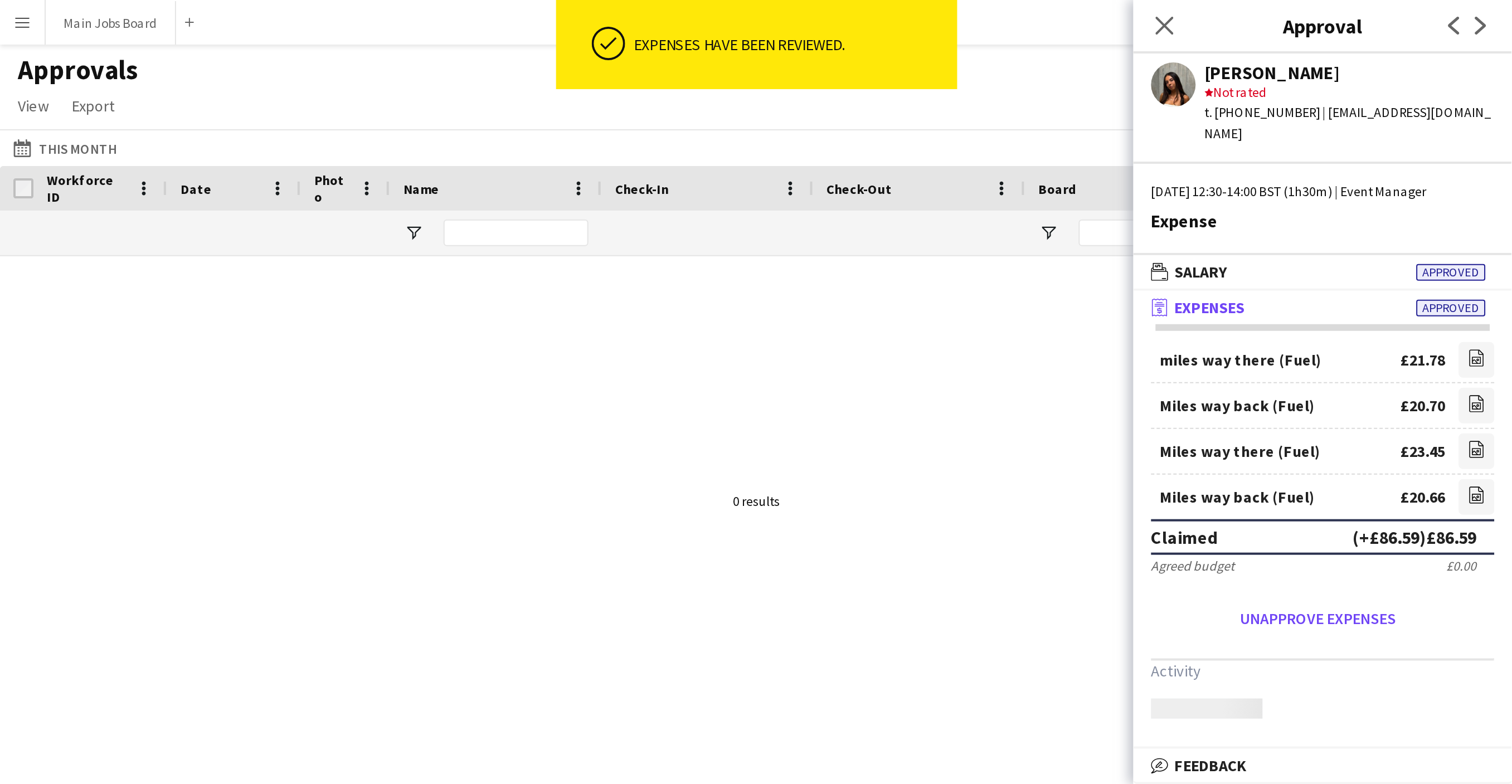
scroll to position [0, 0]
